Goal: Check status: Check status

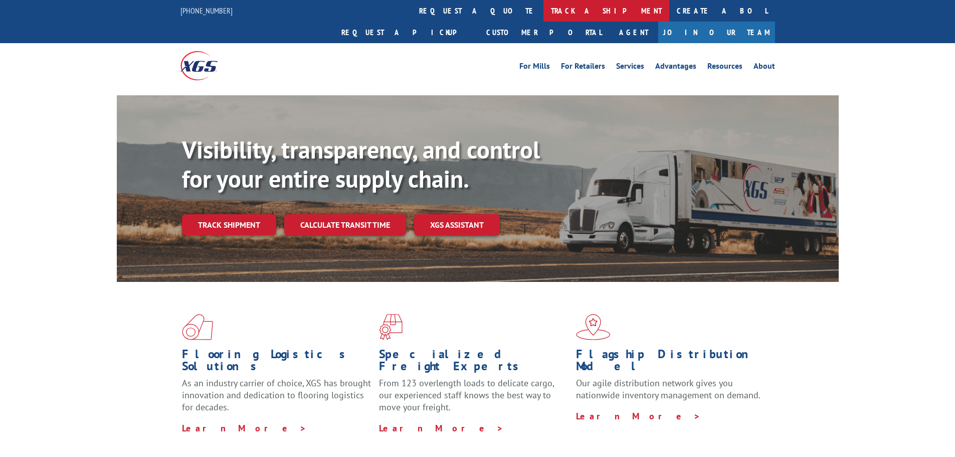
click at [543, 7] on link "track a shipment" at bounding box center [606, 11] width 126 height 22
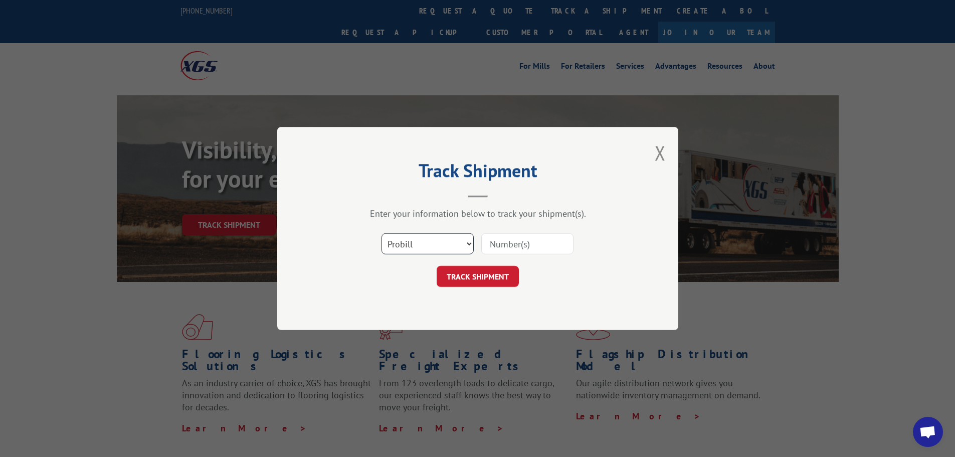
click at [469, 242] on select "Select category... Probill BOL PO" at bounding box center [427, 243] width 92 height 21
select select "bol"
click at [381, 233] on select "Select category... Probill BOL PO" at bounding box center [427, 243] width 92 height 21
click at [497, 243] on input at bounding box center [527, 243] width 92 height 21
type input "6021235"
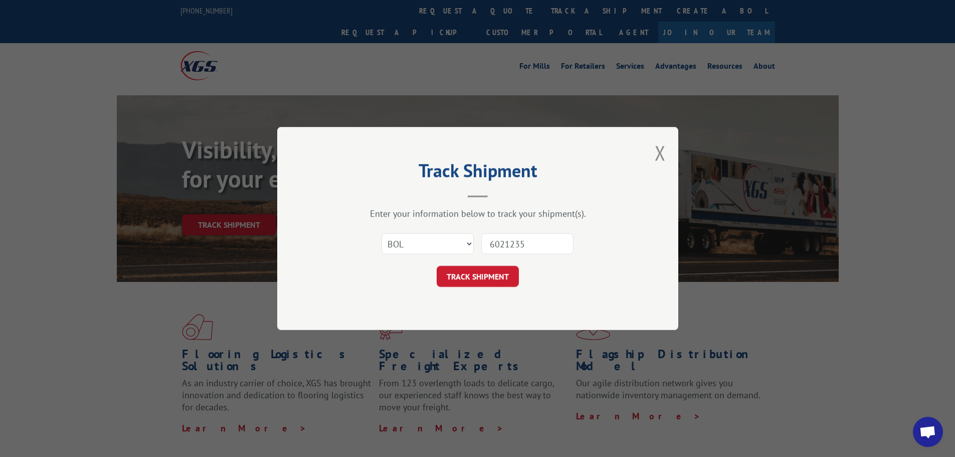
click button "TRACK SHIPMENT" at bounding box center [478, 276] width 82 height 21
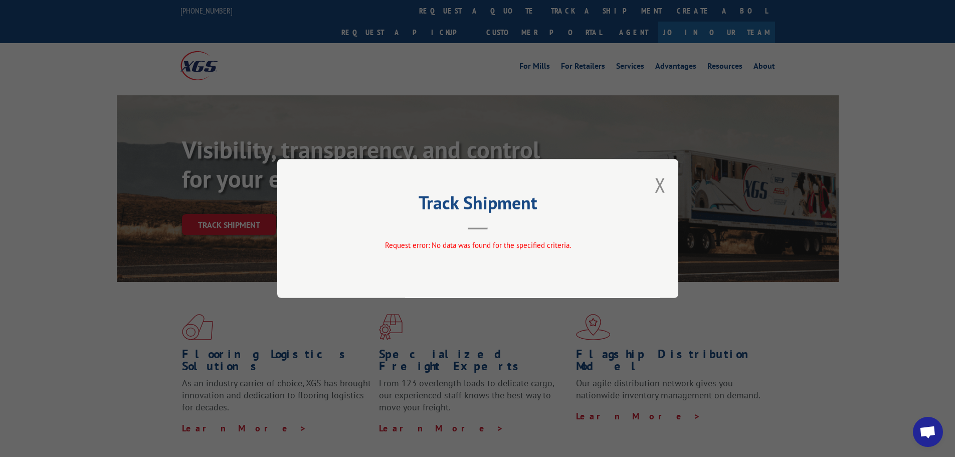
drag, startPoint x: 662, startPoint y: 190, endPoint x: 651, endPoint y: 186, distance: 11.3
click at [662, 190] on button "Close modal" at bounding box center [660, 184] width 11 height 27
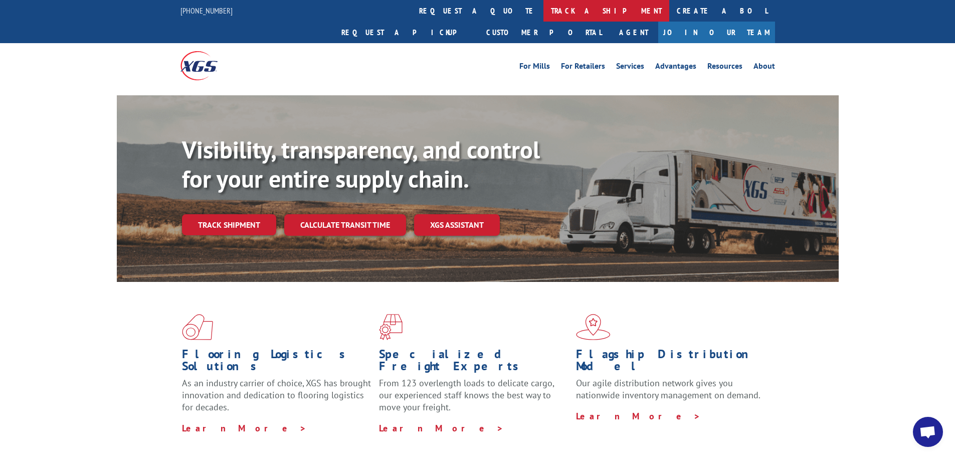
click at [543, 11] on link "track a shipment" at bounding box center [606, 11] width 126 height 22
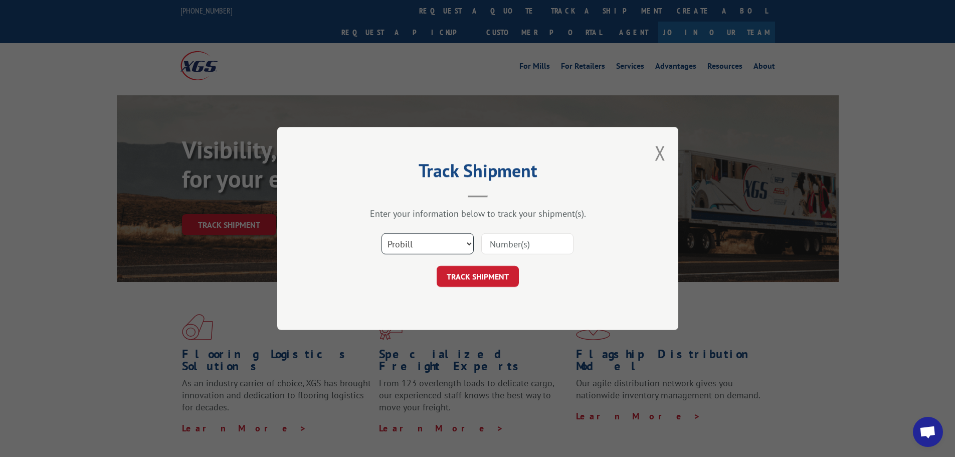
click at [471, 243] on select "Select category... Probill BOL PO" at bounding box center [427, 243] width 92 height 21
select select "po"
click at [381, 233] on select "Select category... Probill BOL PO" at bounding box center [427, 243] width 92 height 21
click at [511, 245] on input at bounding box center [527, 243] width 92 height 21
type input "041067"
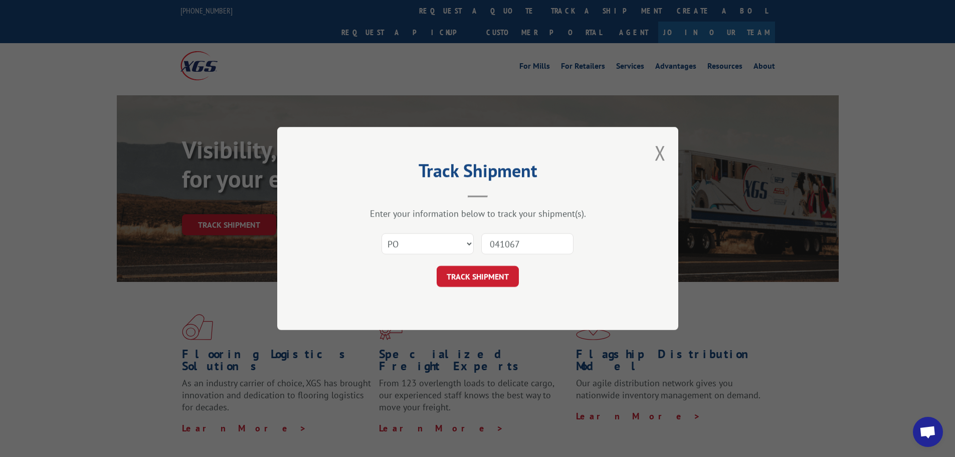
click button "TRACK SHIPMENT" at bounding box center [478, 276] width 82 height 21
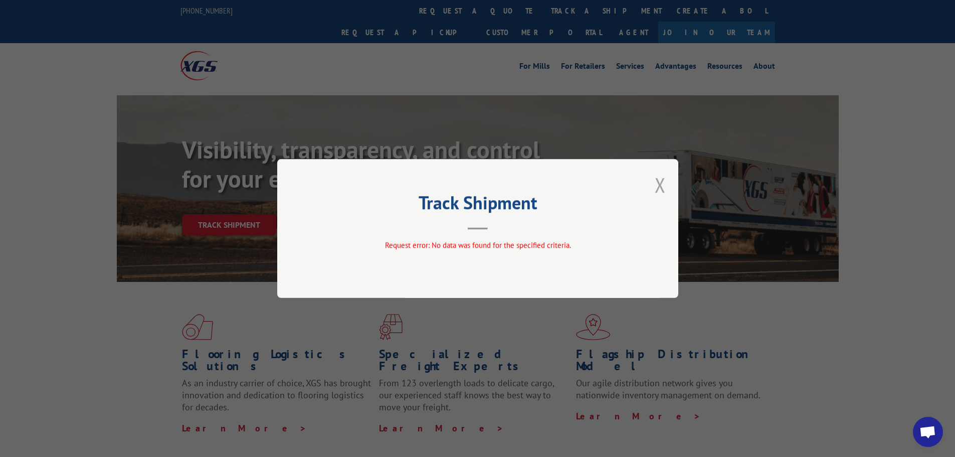
click at [658, 184] on button "Close modal" at bounding box center [660, 184] width 11 height 27
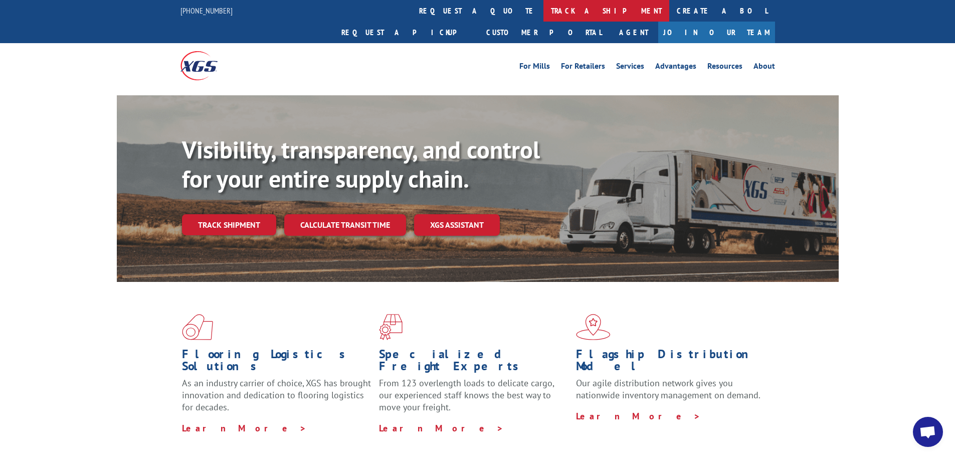
click at [543, 11] on link "track a shipment" at bounding box center [606, 11] width 126 height 22
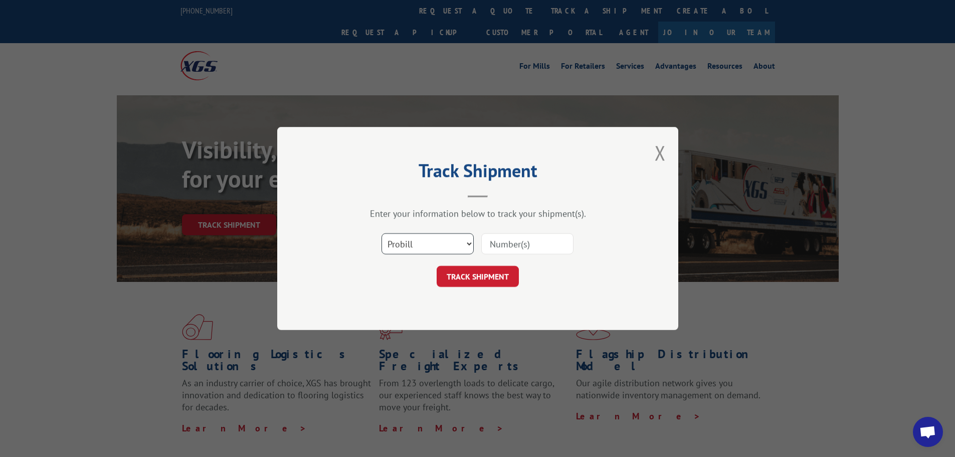
click at [469, 243] on select "Select category... Probill BOL PO" at bounding box center [427, 243] width 92 height 21
select select "po"
click at [381, 233] on select "Select category... Probill BOL PO" at bounding box center [427, 243] width 92 height 21
click at [494, 240] on input at bounding box center [527, 243] width 92 height 21
type input "4011067"
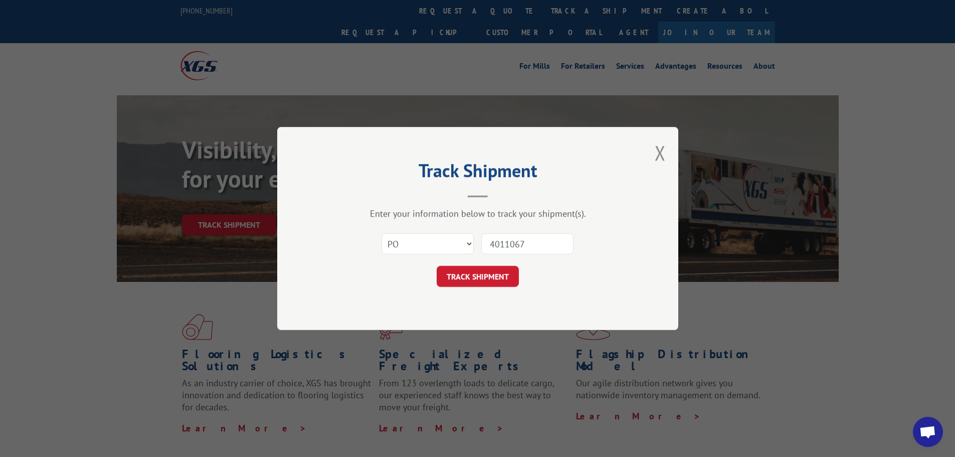
click button "TRACK SHIPMENT" at bounding box center [478, 276] width 82 height 21
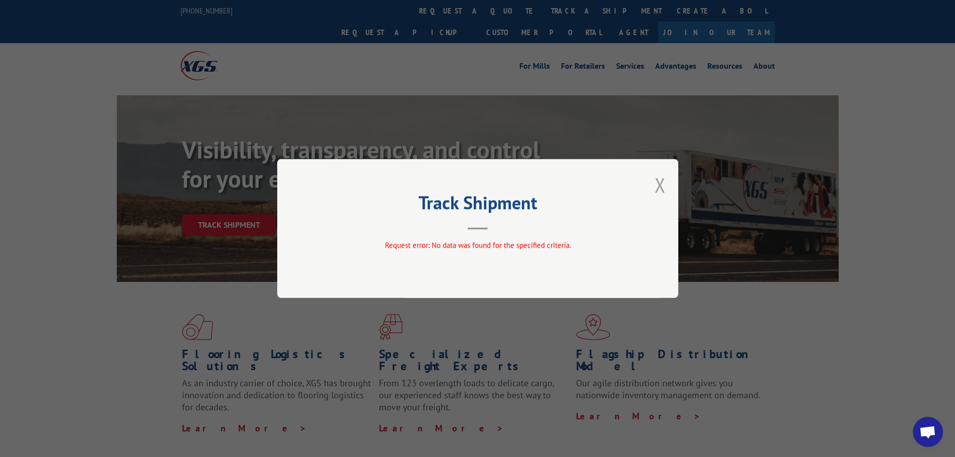
click at [662, 182] on button "Close modal" at bounding box center [660, 184] width 11 height 27
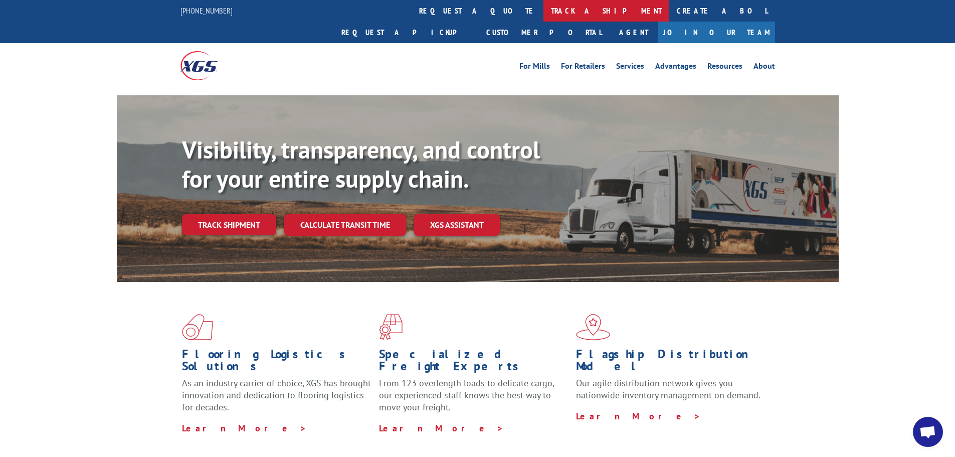
click at [543, 14] on link "track a shipment" at bounding box center [606, 11] width 126 height 22
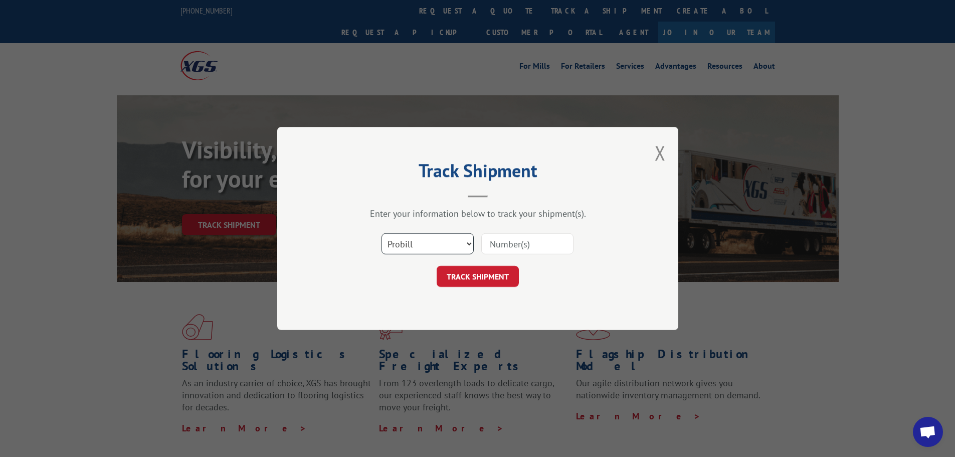
click at [470, 241] on select "Select category... Probill BOL PO" at bounding box center [427, 243] width 92 height 21
select select "bol"
click at [381, 233] on select "Select category... Probill BOL PO" at bounding box center [427, 243] width 92 height 21
click at [507, 242] on input at bounding box center [527, 243] width 92 height 21
type input "6021235"
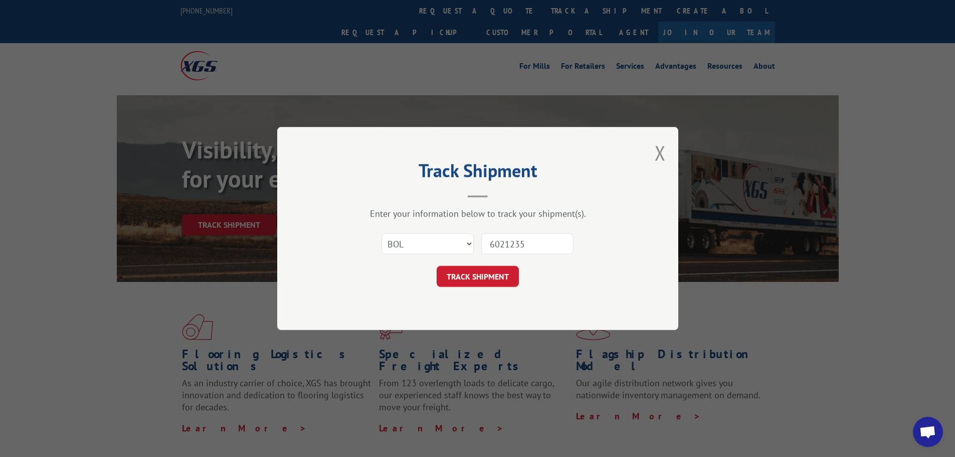
click button "TRACK SHIPMENT" at bounding box center [478, 276] width 82 height 21
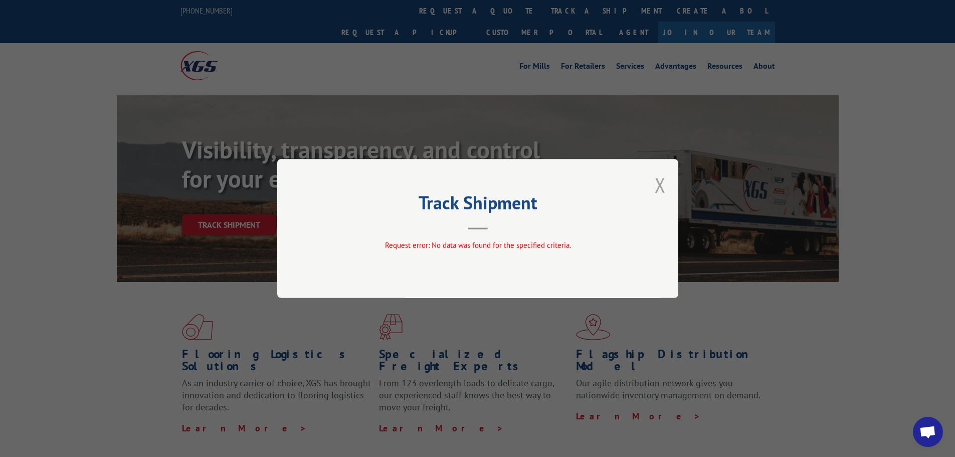
click at [663, 189] on button "Close modal" at bounding box center [660, 184] width 11 height 27
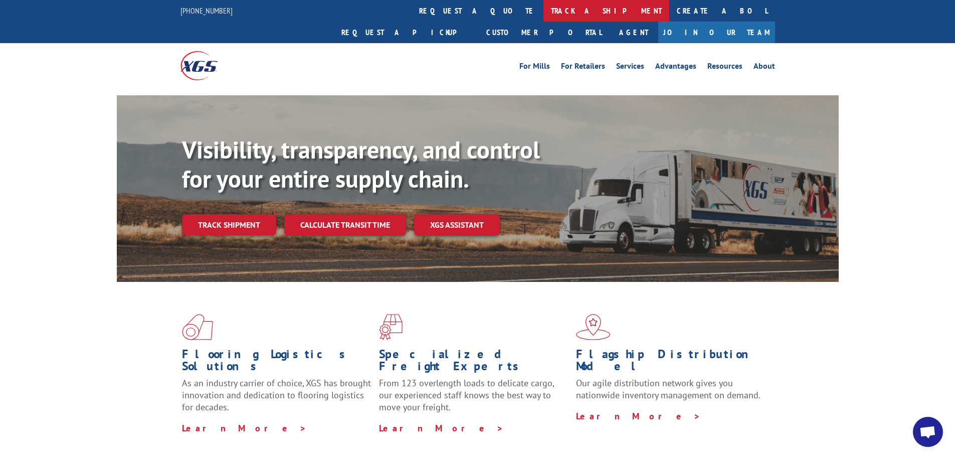
click at [543, 11] on link "track a shipment" at bounding box center [606, 11] width 126 height 22
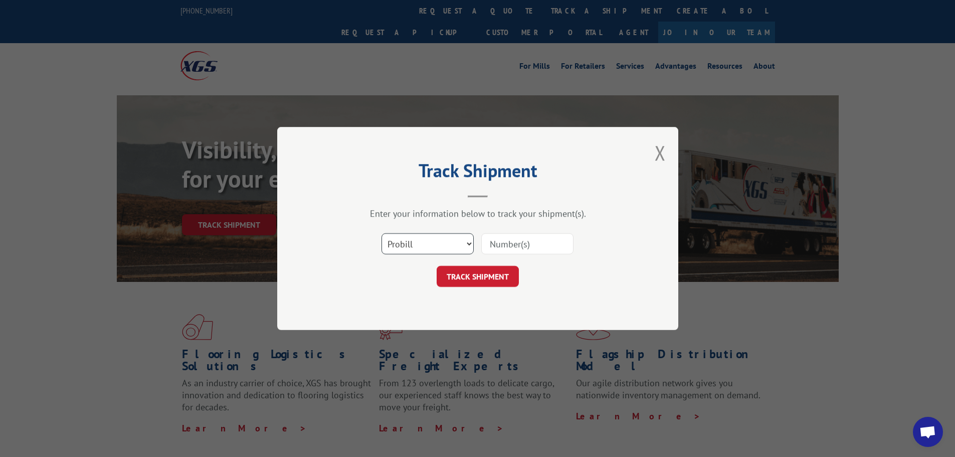
click at [470, 243] on select "Select category... Probill BOL PO" at bounding box center [427, 243] width 92 height 21
select select "po"
click at [381, 233] on select "Select category... Probill BOL PO" at bounding box center [427, 243] width 92 height 21
click at [507, 245] on input at bounding box center [527, 243] width 92 height 21
type input "401067"
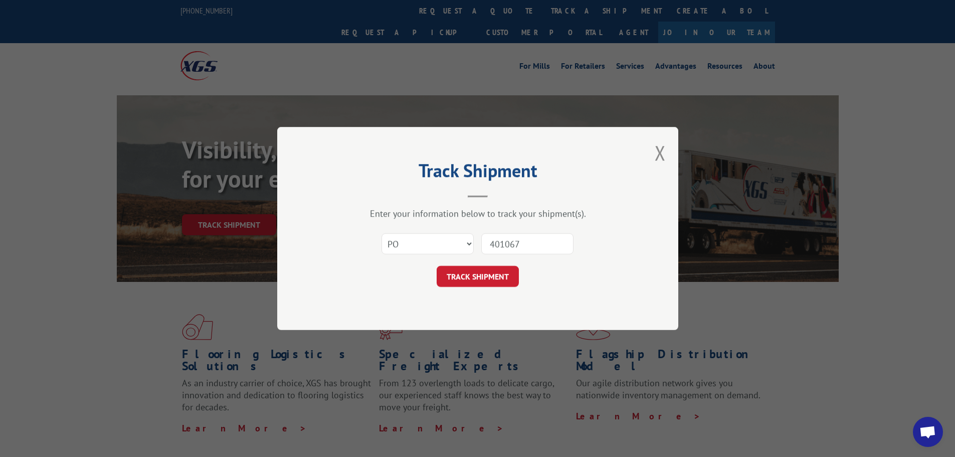
click button "TRACK SHIPMENT" at bounding box center [478, 276] width 82 height 21
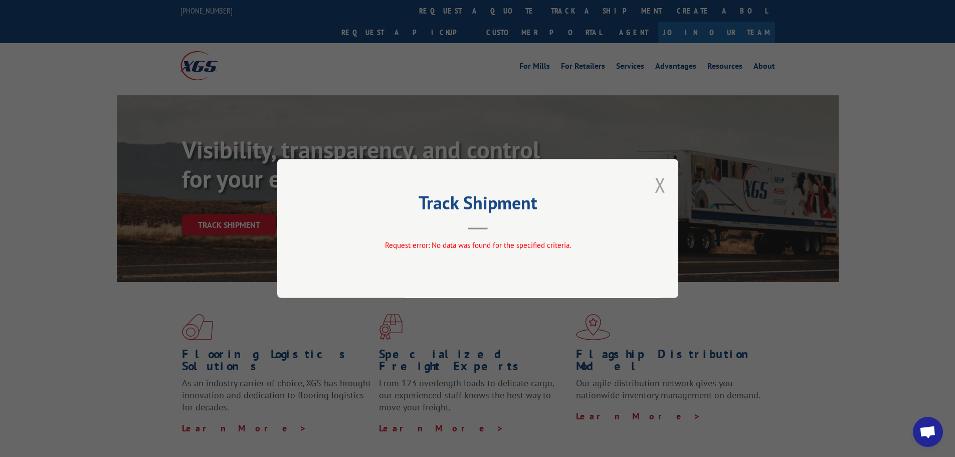
click at [658, 176] on button "Close modal" at bounding box center [660, 184] width 11 height 27
